Goal: Task Accomplishment & Management: Use online tool/utility

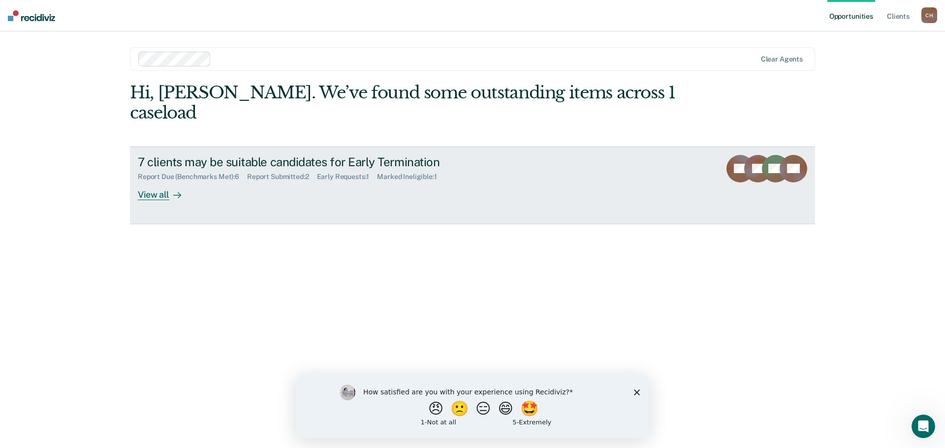
click at [155, 181] on div "View all" at bounding box center [165, 190] width 55 height 19
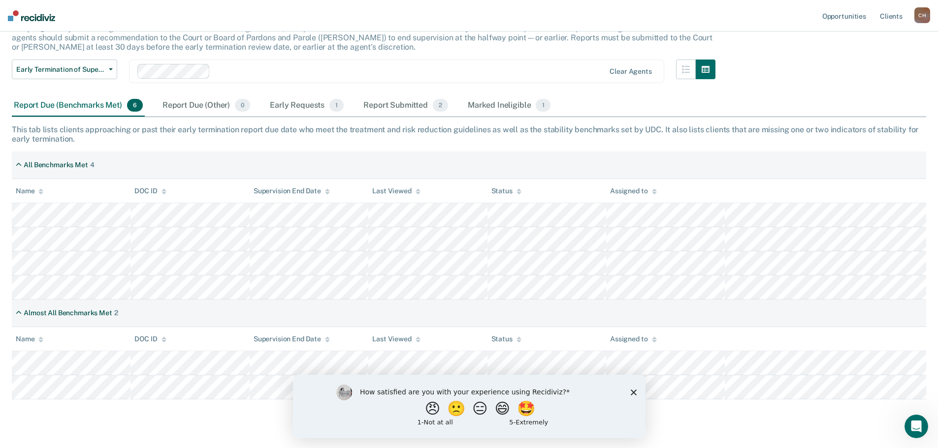
scroll to position [95, 0]
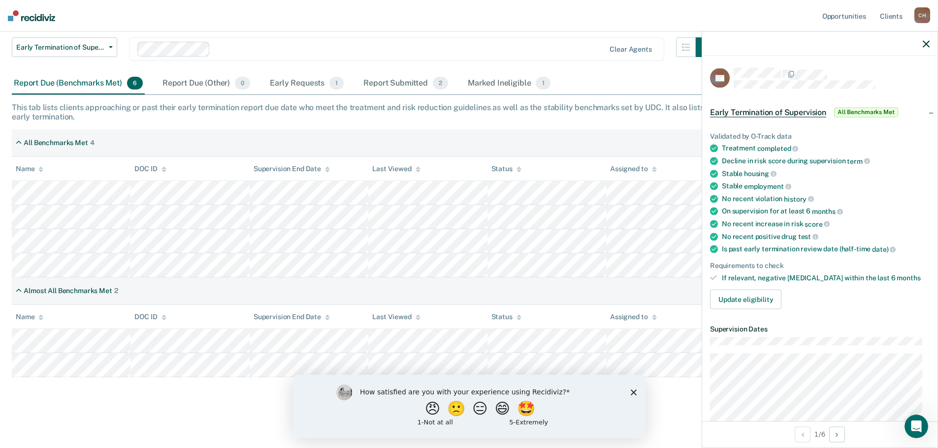
click at [924, 45] on icon "button" at bounding box center [926, 43] width 7 height 7
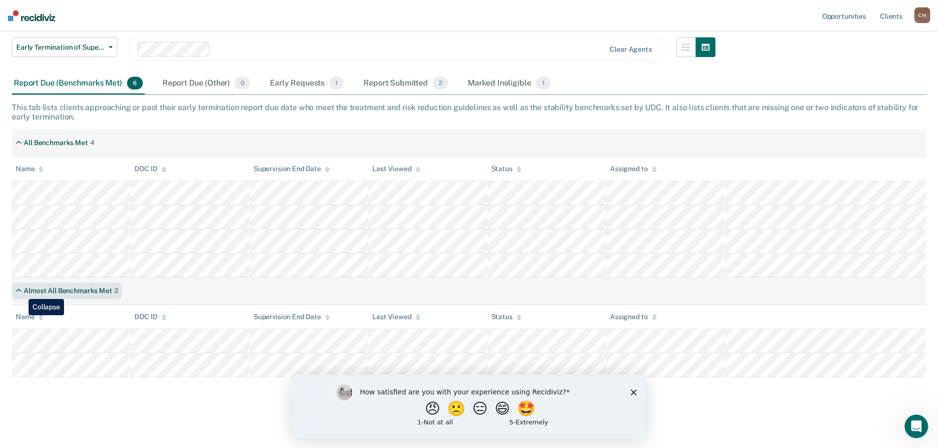
click at [21, 292] on icon at bounding box center [19, 291] width 6 height 8
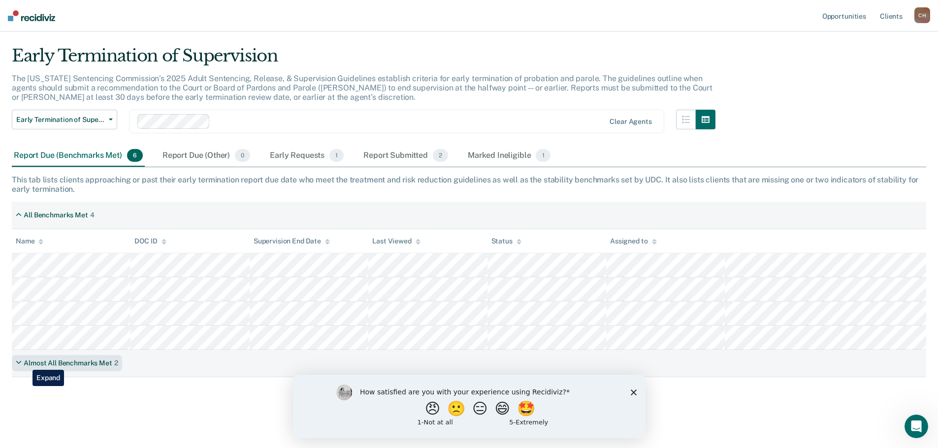
click at [25, 363] on div "Almost All Benchmarks Met" at bounding box center [68, 363] width 89 height 8
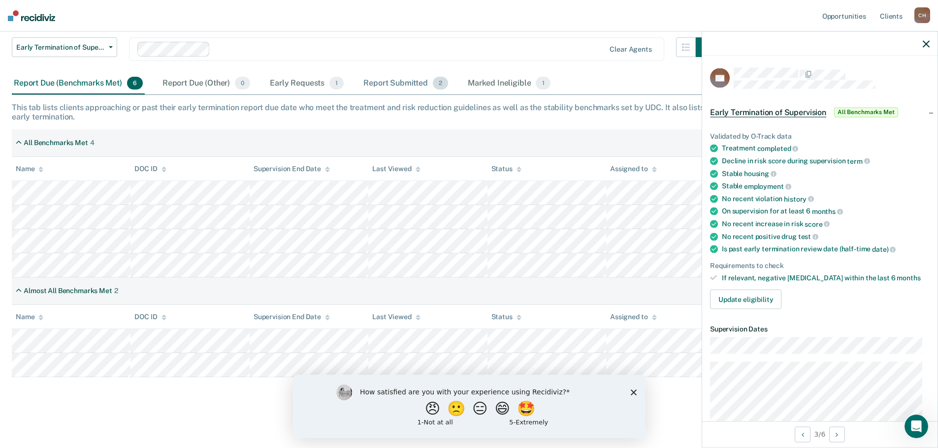
click at [399, 86] on div "Report Submitted 2" at bounding box center [405, 84] width 89 height 22
